Goal: Navigation & Orientation: Go to known website

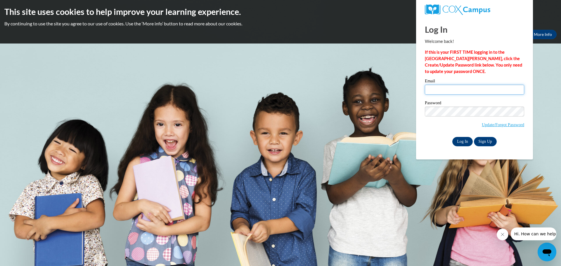
type input "crosse@collierschools.com"
click at [460, 142] on input "Log In" at bounding box center [462, 141] width 20 height 9
